Goal: Task Accomplishment & Management: Complete application form

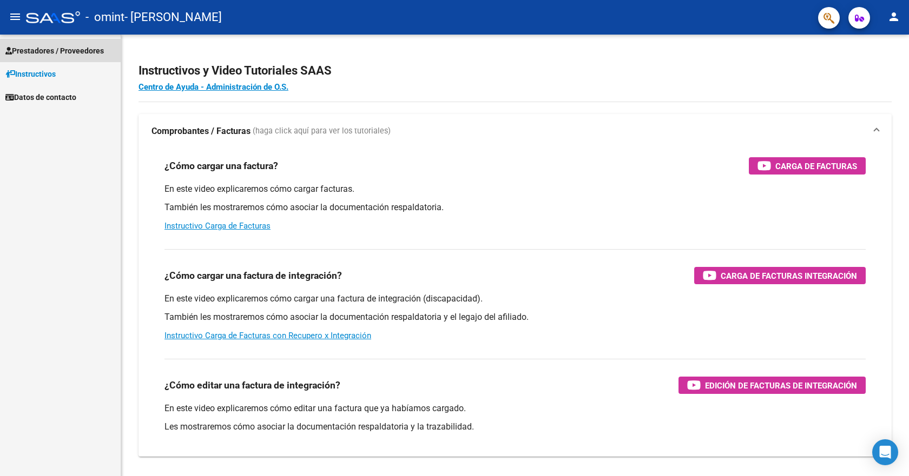
click at [58, 47] on span "Prestadores / Proveedores" at bounding box center [54, 51] width 98 height 12
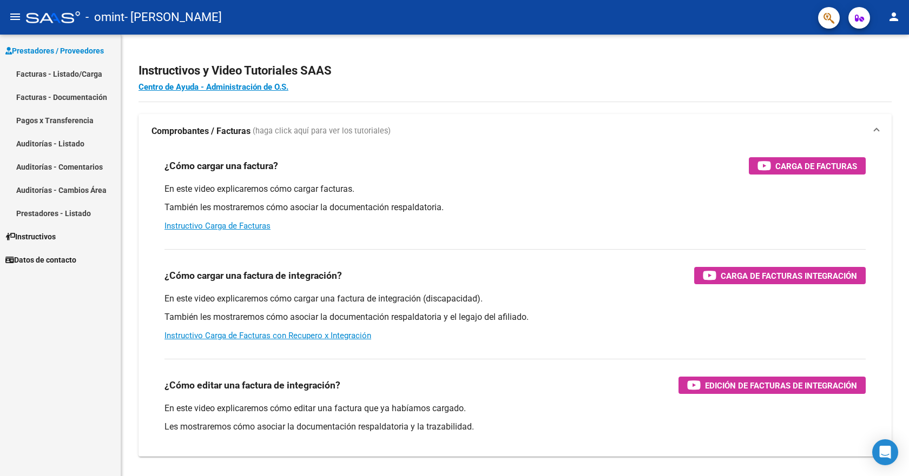
click at [54, 77] on link "Facturas - Listado/Carga" at bounding box center [60, 73] width 121 height 23
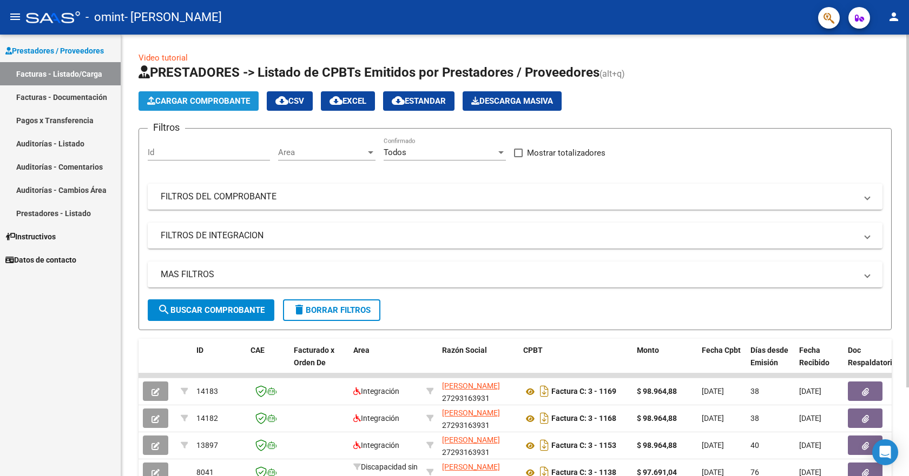
click at [174, 97] on span "Cargar Comprobante" at bounding box center [198, 101] width 103 height 10
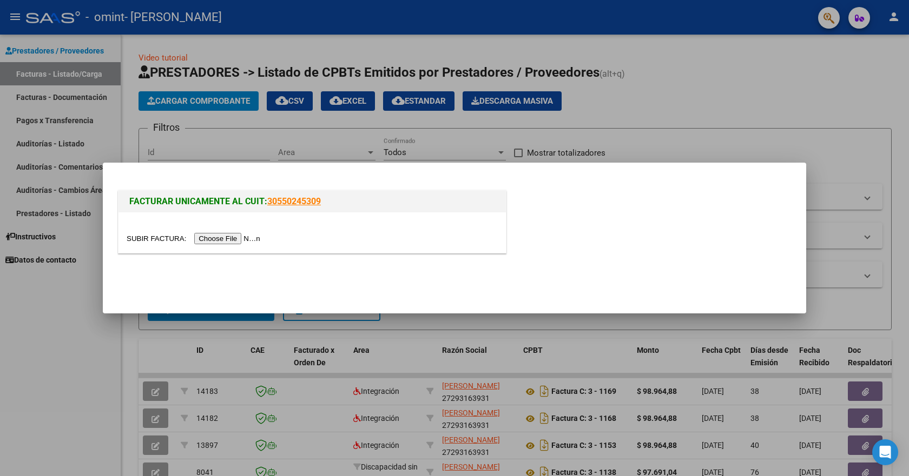
click at [243, 238] on input "file" at bounding box center [195, 238] width 137 height 11
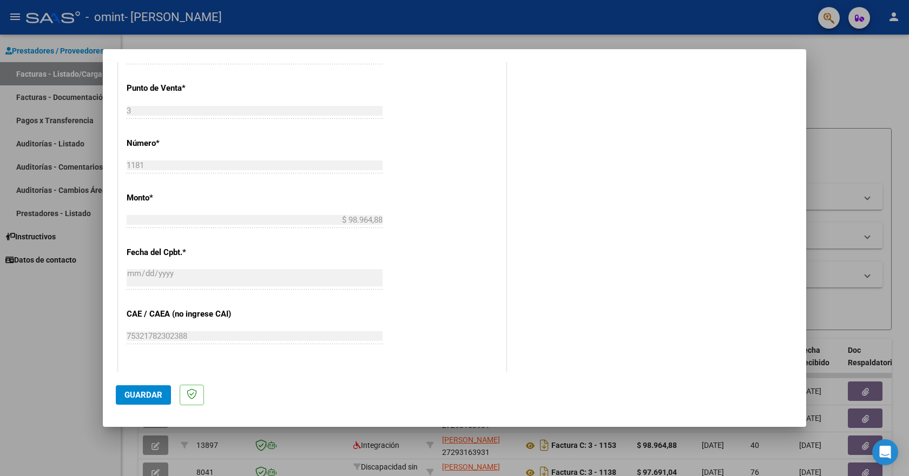
scroll to position [621, 0]
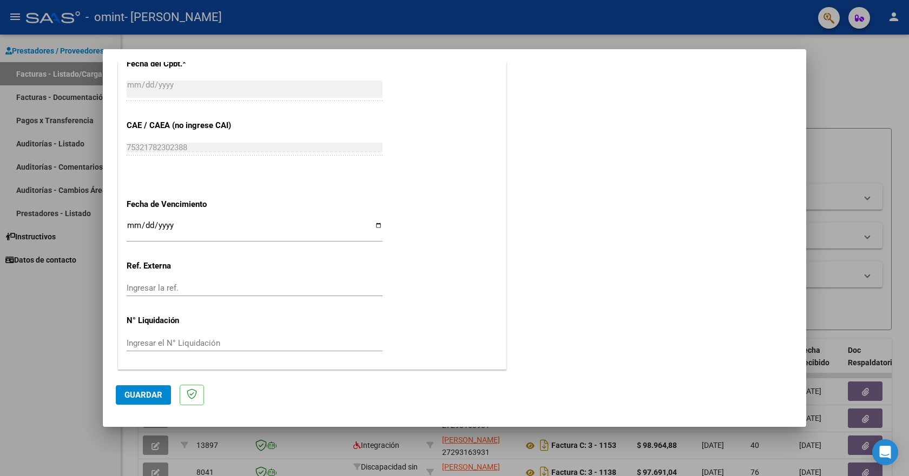
click at [155, 393] on span "Guardar" at bounding box center [143, 395] width 38 height 10
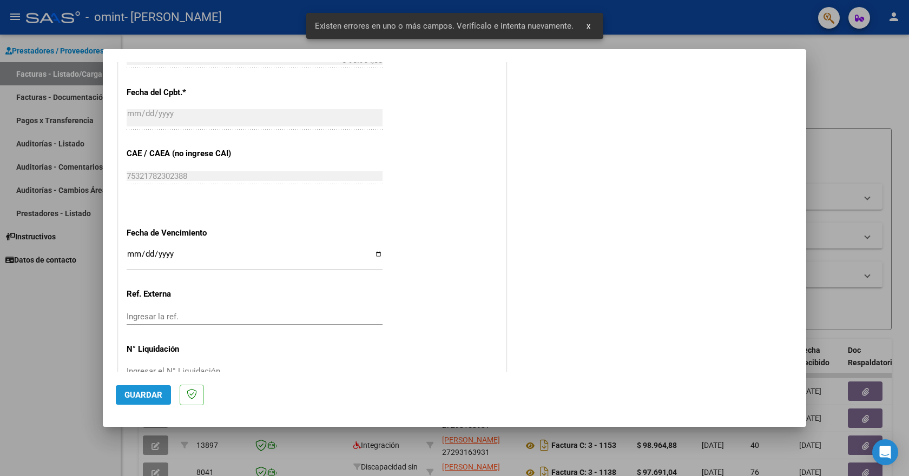
scroll to position [202, 0]
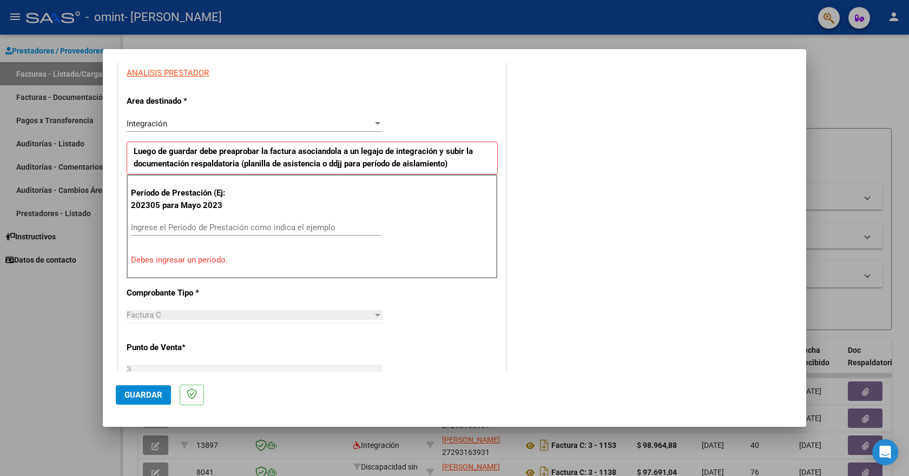
click at [140, 396] on span "Guardar" at bounding box center [143, 395] width 38 height 10
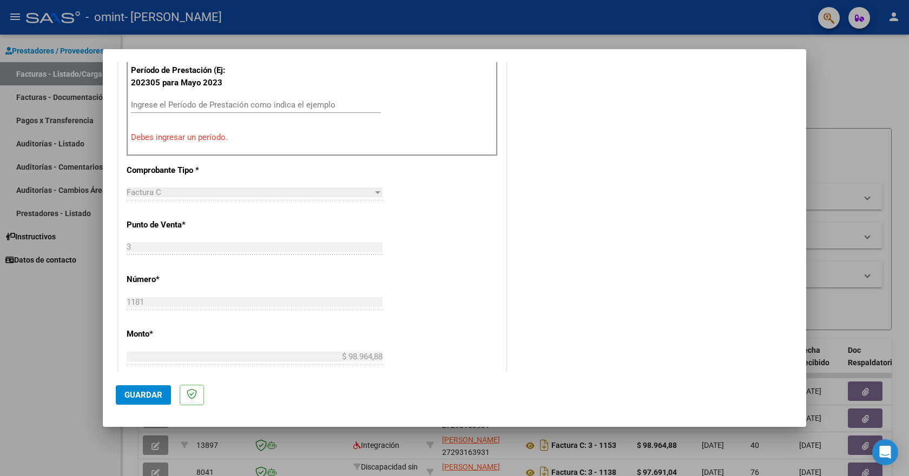
scroll to position [216, 0]
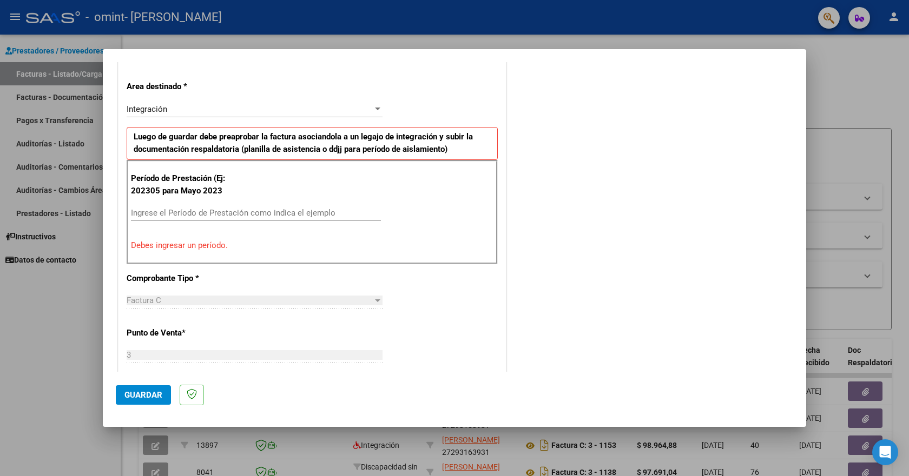
click at [237, 211] on input "Ingrese el Período de Prestación como indica el ejemplo" at bounding box center [256, 213] width 250 height 10
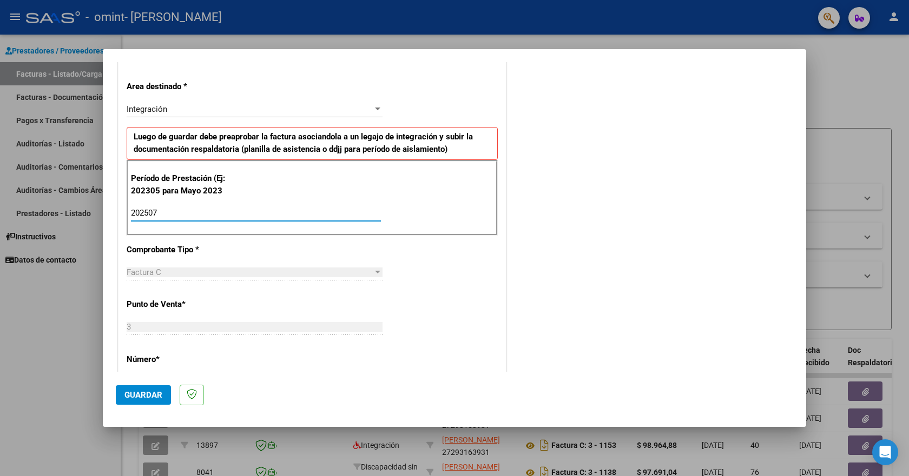
type input "202507"
click at [127, 390] on span "Guardar" at bounding box center [143, 395] width 38 height 10
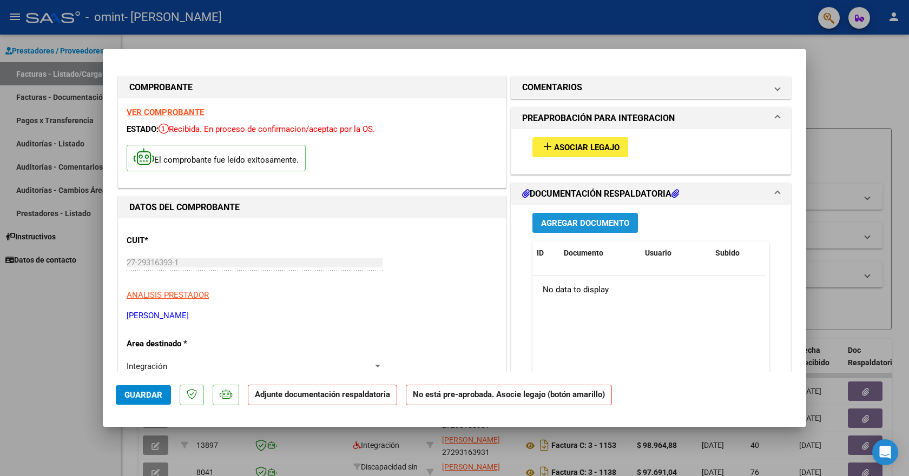
click at [592, 221] on span "Agregar Documento" at bounding box center [585, 223] width 88 height 10
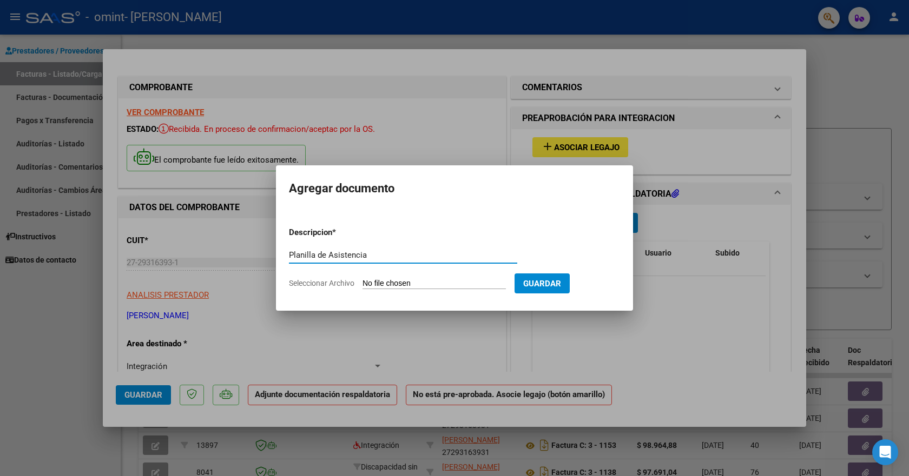
type input "Planilla de Asistencia"
click at [462, 284] on input "Seleccionar Archivo" at bounding box center [433, 284] width 143 height 10
type input "C:\fakepath\Planilla de Asistencia 07 2025.pdf"
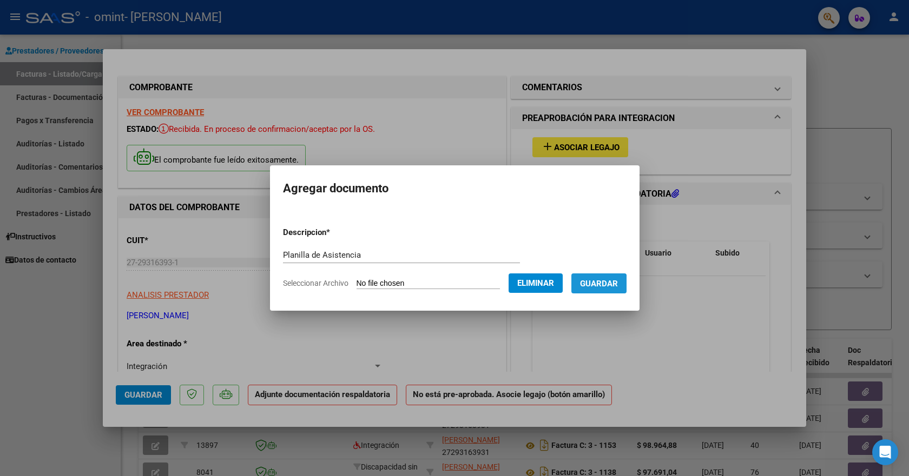
click at [604, 286] on span "Guardar" at bounding box center [599, 284] width 38 height 10
